Goal: Task Accomplishment & Management: Manage account settings

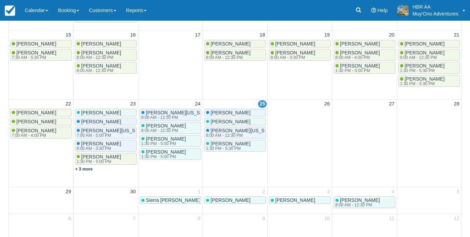
scroll to position [211, 0]
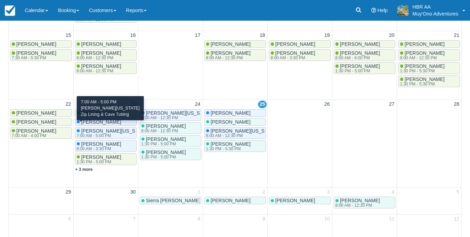
click at [108, 134] on div "7:00 AM - 5:00 PM" at bounding box center [112, 136] width 70 height 4
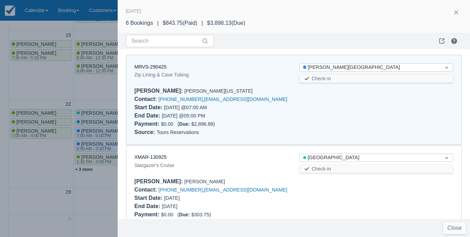
scroll to position [6, 0]
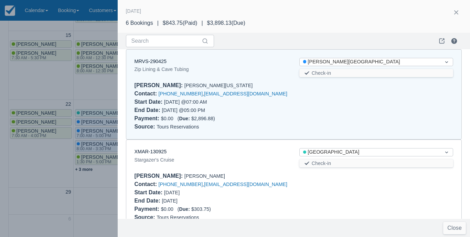
click at [108, 130] on div at bounding box center [235, 118] width 470 height 237
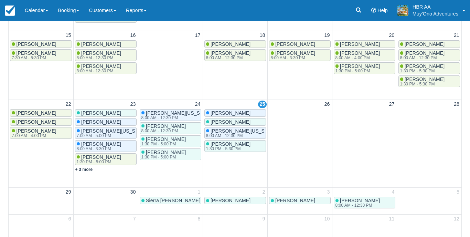
scroll to position [0, 0]
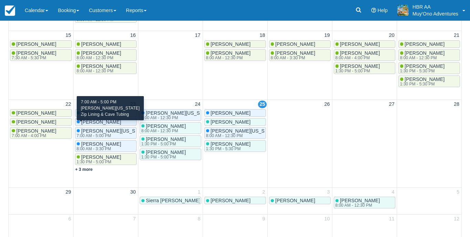
click at [115, 128] on span "[PERSON_NAME][US_STATE]" at bounding box center [114, 131] width 67 height 6
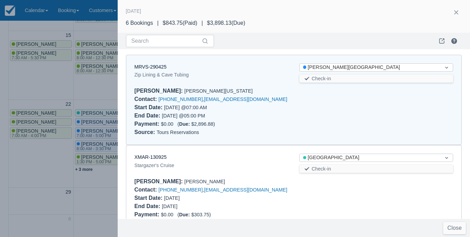
scroll to position [6, 0]
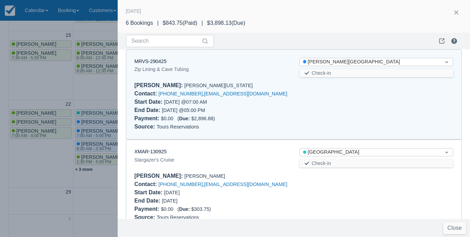
click at [162, 65] on div "Zip Lining & Cave Tubing" at bounding box center [212, 69] width 154 height 8
click at [160, 63] on link "MRVS-290425" at bounding box center [151, 62] width 32 height 6
click at [460, 10] on button "button" at bounding box center [456, 12] width 11 height 11
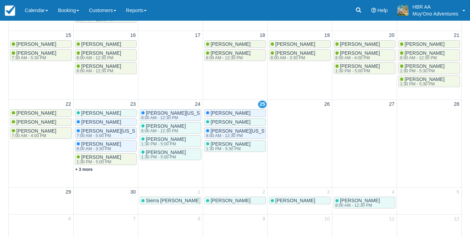
scroll to position [0, 0]
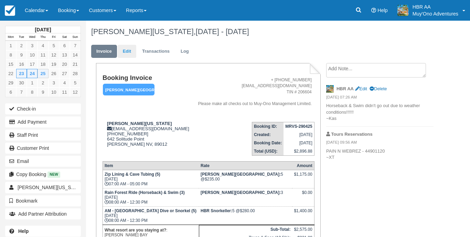
click at [134, 51] on link "Edit" at bounding box center [127, 51] width 19 height 13
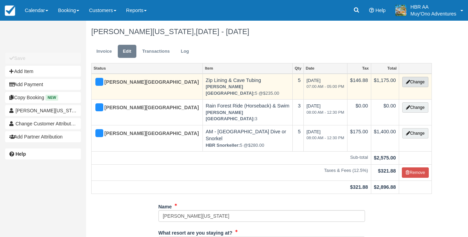
click at [414, 84] on button "Change" at bounding box center [415, 82] width 26 height 10
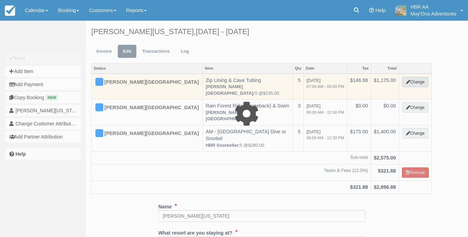
select select "15"
type input "1175.00"
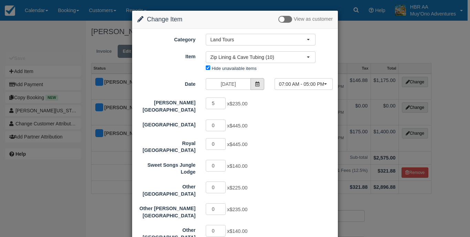
click at [252, 81] on span at bounding box center [258, 84] width 14 height 12
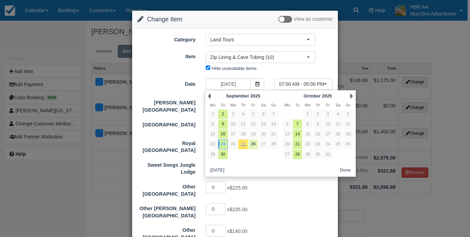
click at [252, 143] on link "26" at bounding box center [253, 143] width 9 height 9
type input "09/26/25"
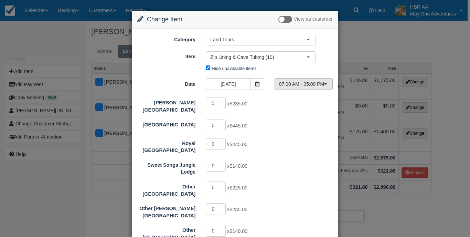
click at [303, 86] on span "07:00 AM - 05:00 PM" at bounding box center [301, 84] width 45 height 7
click at [296, 148] on div "0 x $445.00" at bounding box center [261, 144] width 120 height 13
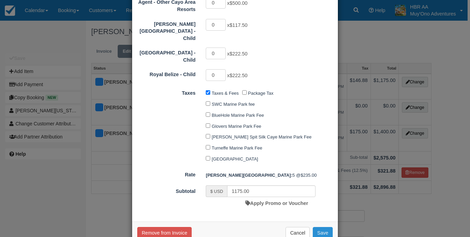
scroll to position [249, 0]
click at [320, 228] on button "Save" at bounding box center [323, 234] width 20 height 12
checkbox input "false"
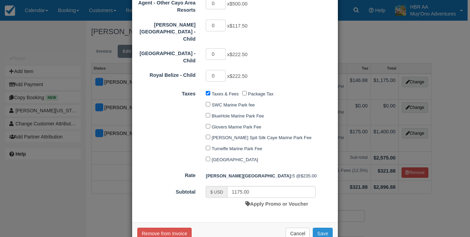
checkbox input "false"
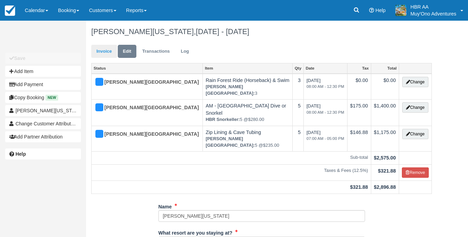
click at [109, 49] on link "Invoice" at bounding box center [104, 51] width 26 height 13
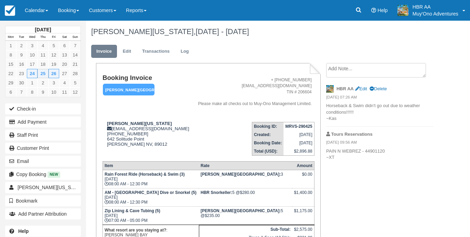
click at [267, 94] on address "+ [PHONE_NUMBER] [EMAIL_ADDRESS][DOMAIN_NAME] TIN # 206604 Please make all chec…" at bounding box center [252, 92] width 117 height 30
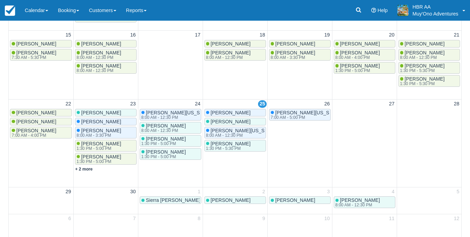
scroll to position [211, 0]
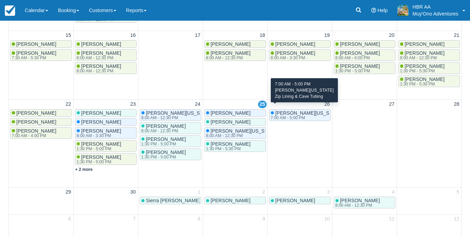
click at [284, 110] on span "[PERSON_NAME][US_STATE]" at bounding box center [308, 113] width 67 height 6
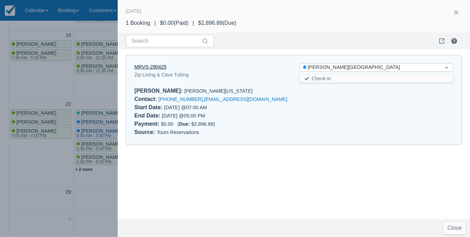
click at [152, 68] on link "MRVS-290425" at bounding box center [151, 67] width 32 height 6
